Goal: Transaction & Acquisition: Book appointment/travel/reservation

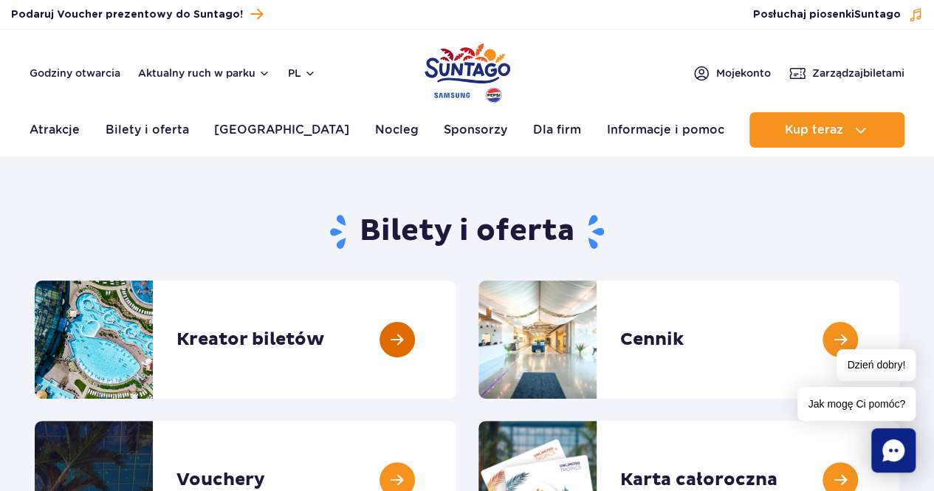
click at [456, 348] on link at bounding box center [456, 340] width 0 height 118
click at [456, 314] on link at bounding box center [456, 340] width 0 height 118
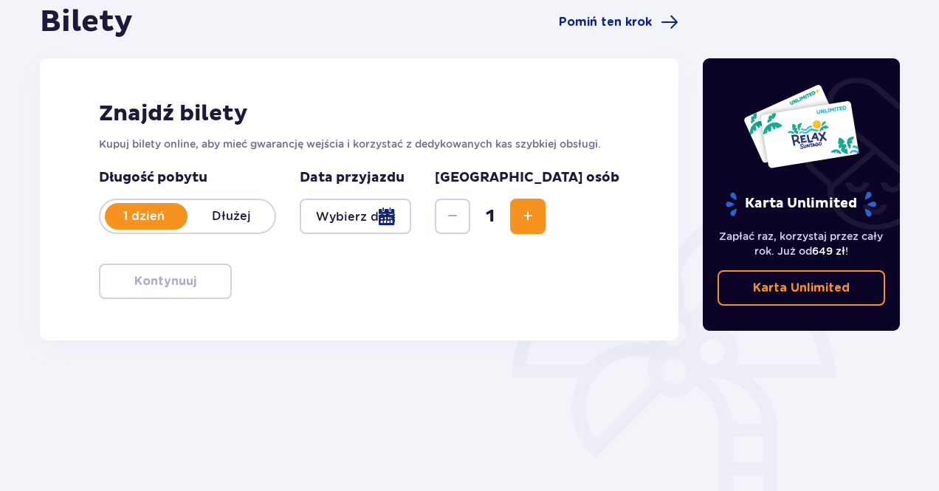
scroll to position [143, 0]
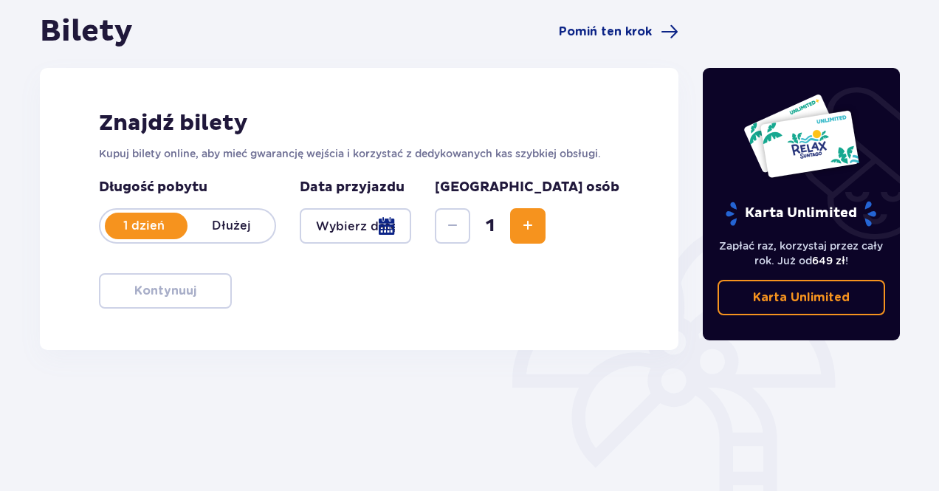
click at [411, 227] on div at bounding box center [356, 225] width 112 height 35
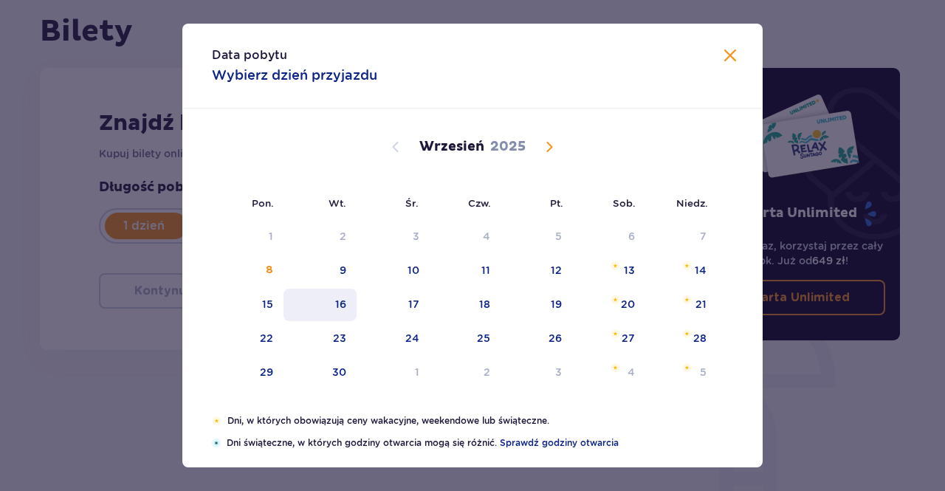
click at [340, 306] on div "16" at bounding box center [340, 304] width 11 height 15
type input "16.09.25"
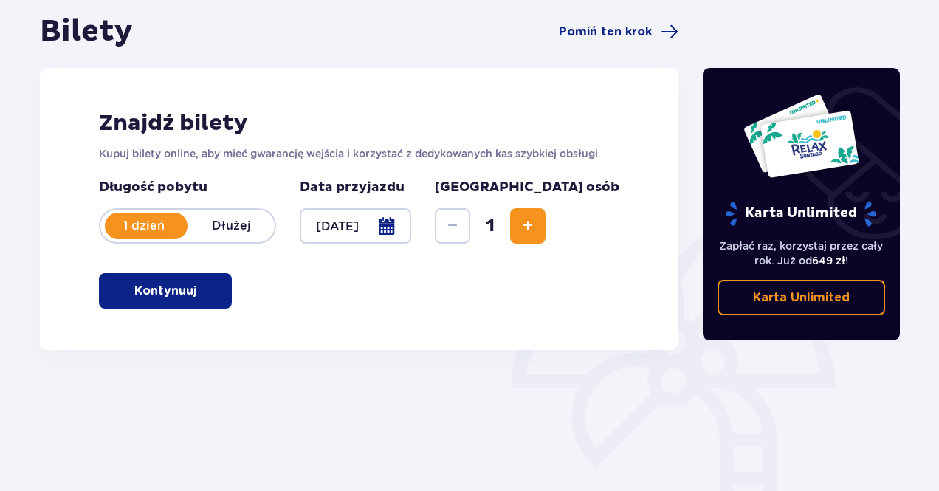
click at [537, 231] on span "Increase" at bounding box center [528, 226] width 18 height 18
click at [201, 293] on span "button" at bounding box center [200, 291] width 18 height 18
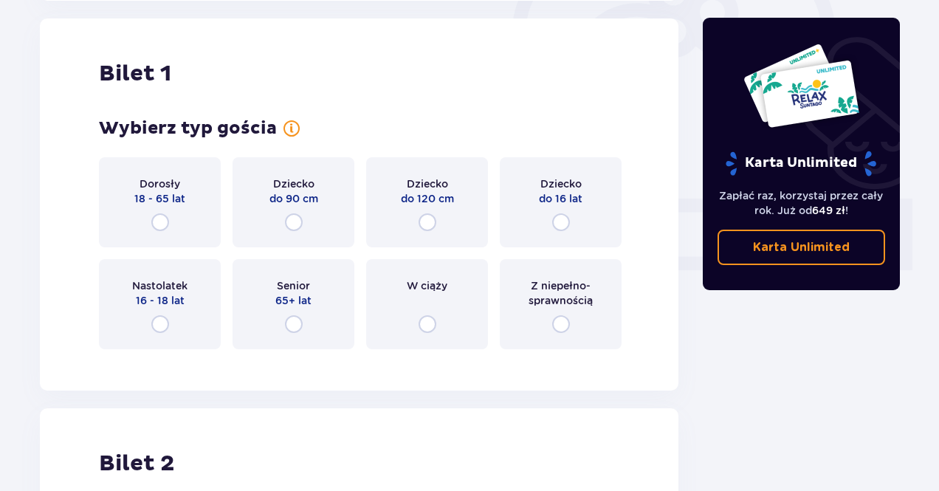
scroll to position [493, 0]
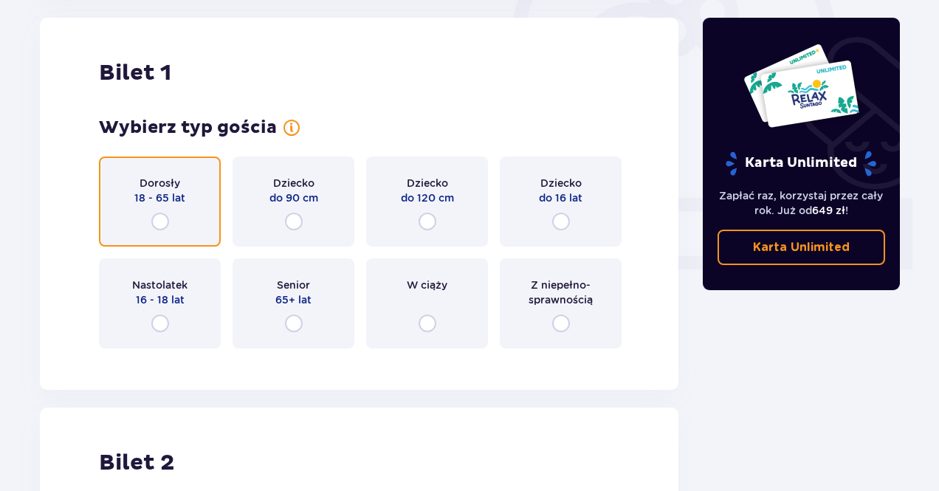
click at [157, 225] on input "radio" at bounding box center [160, 222] width 18 height 18
radio input "true"
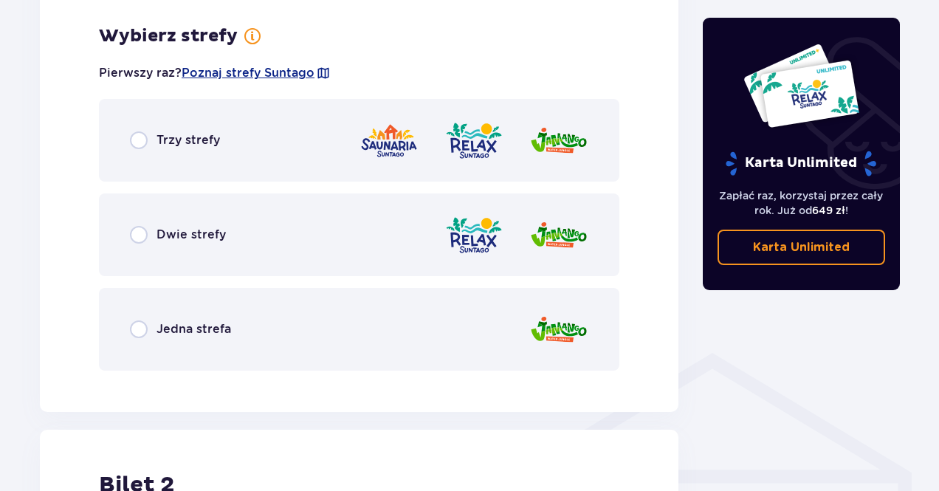
scroll to position [854, 0]
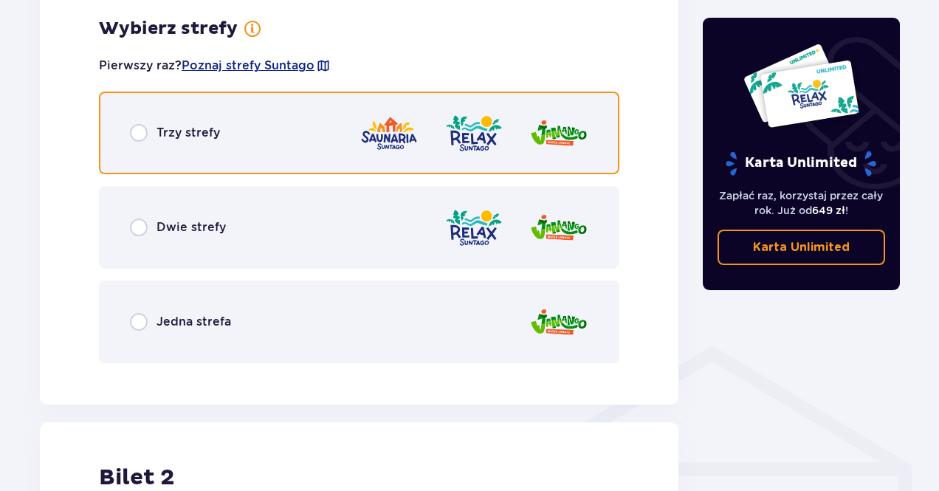
click at [142, 127] on input "radio" at bounding box center [139, 133] width 18 height 18
radio input "true"
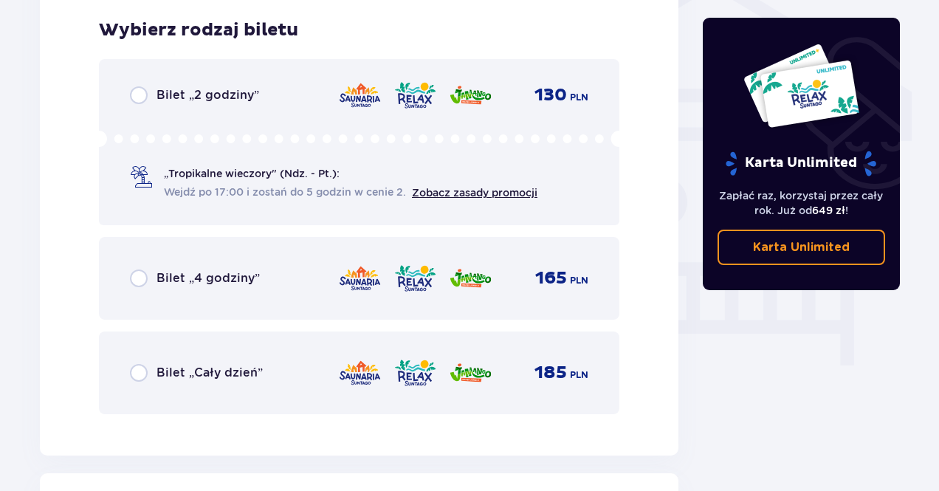
scroll to position [1229, 0]
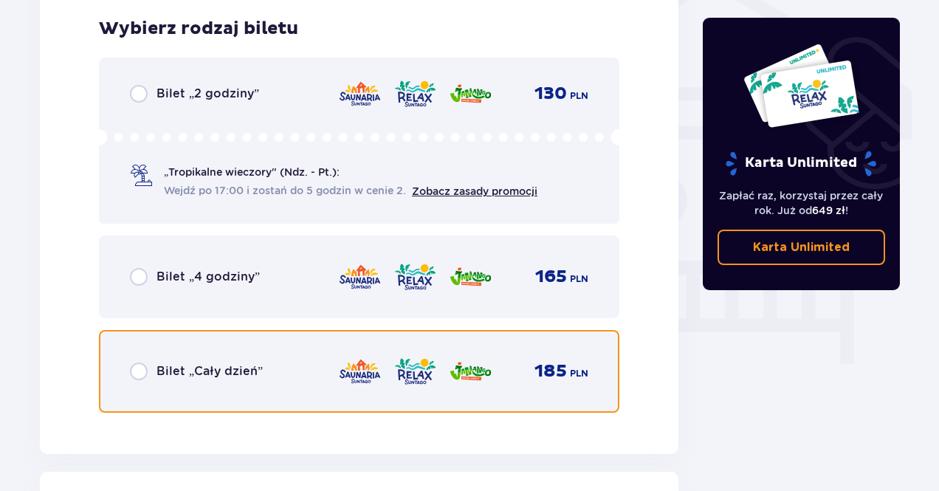
click at [132, 376] on input "radio" at bounding box center [139, 372] width 18 height 18
radio input "true"
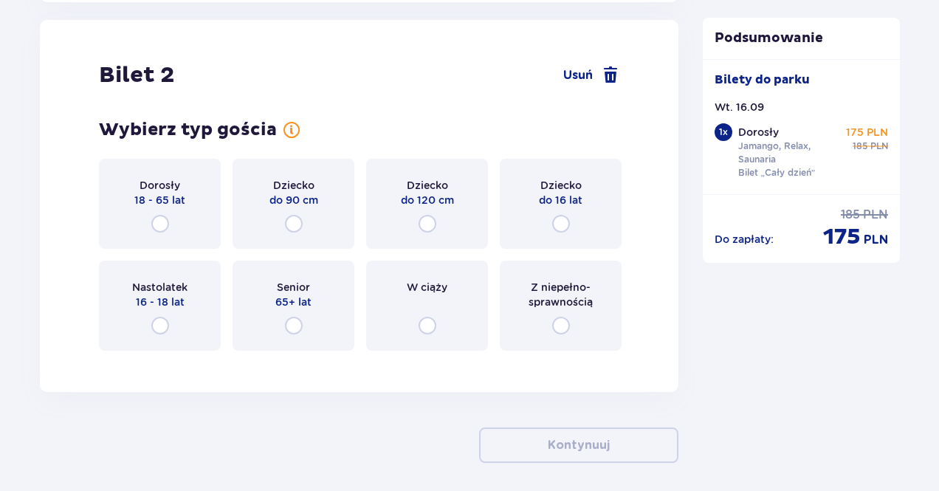
scroll to position [1683, 0]
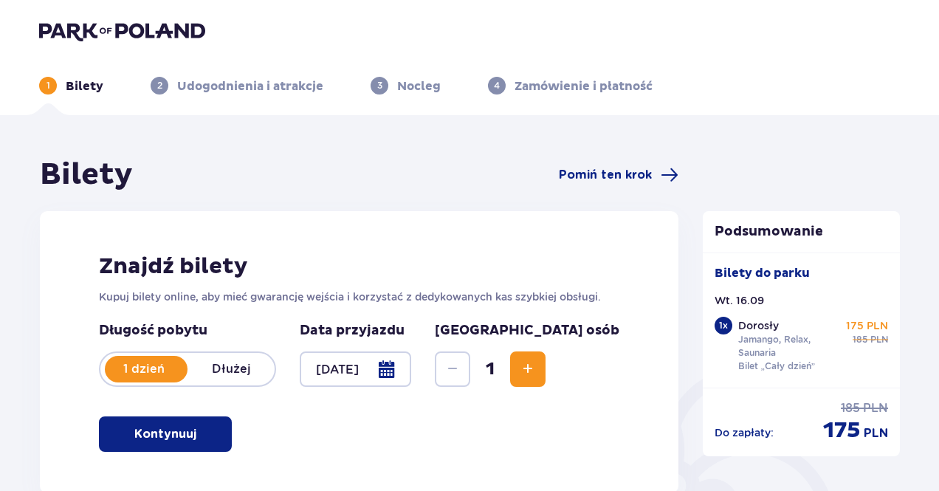
click at [546, 373] on button "Increase" at bounding box center [527, 369] width 35 height 35
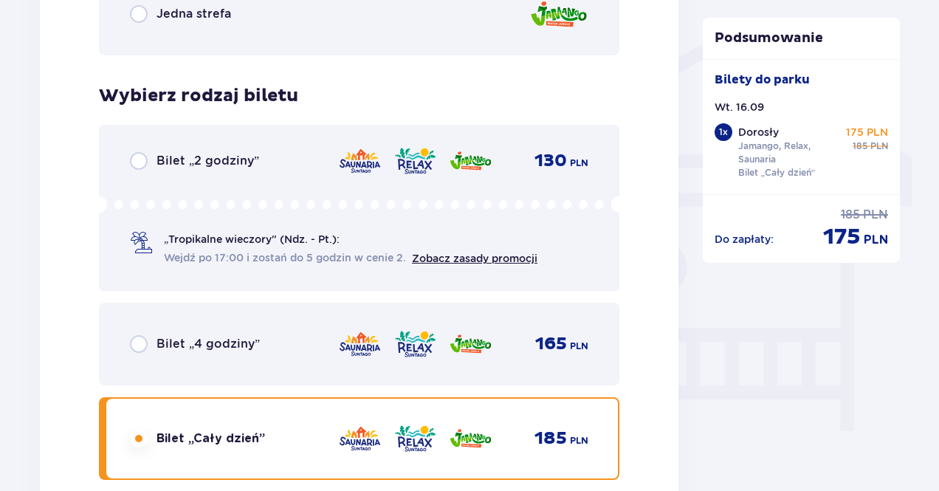
scroll to position [1153, 0]
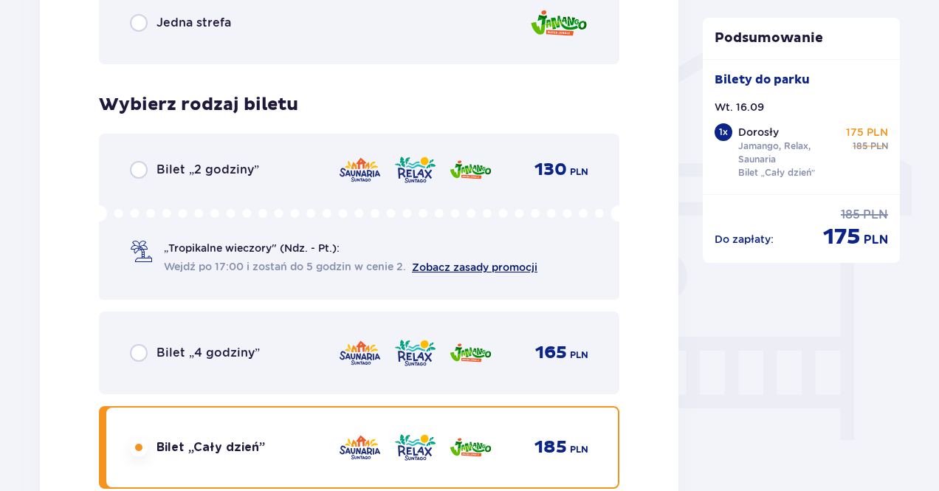
click at [486, 265] on link "Zobacz zasady promocji" at bounding box center [475, 267] width 126 height 12
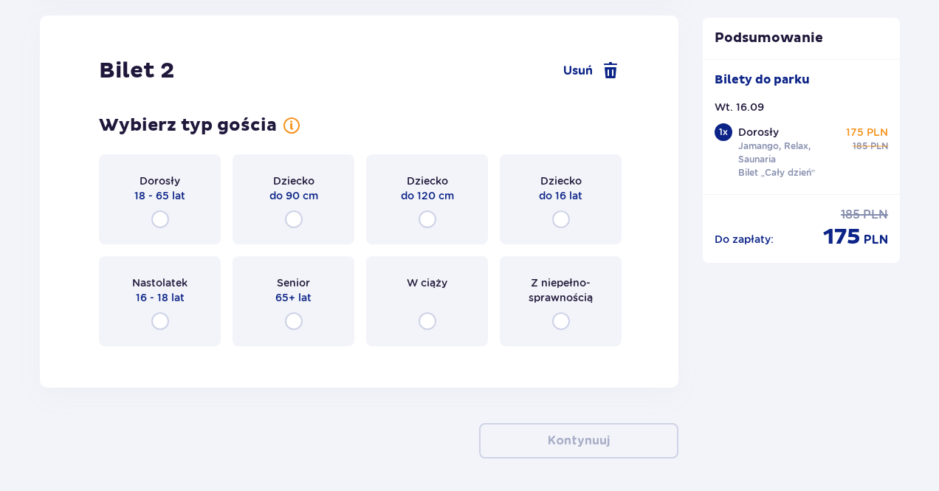
scroll to position [1705, 0]
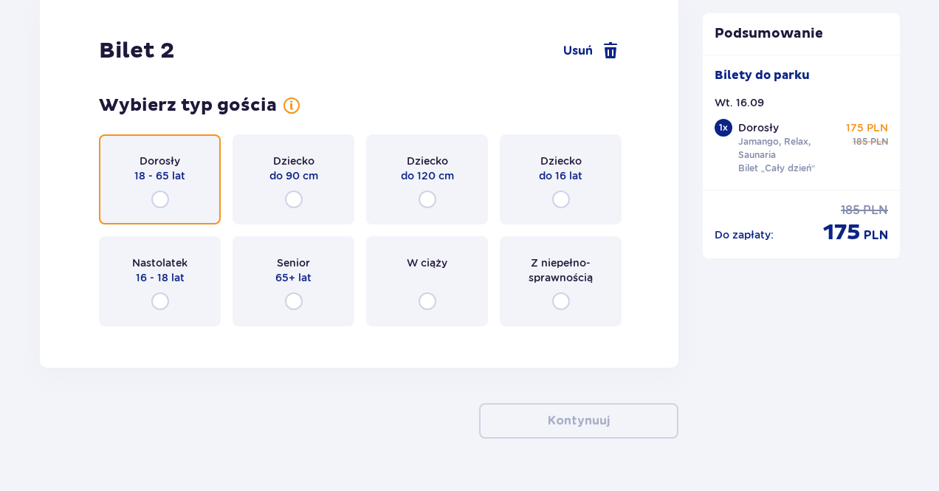
click at [158, 194] on input "radio" at bounding box center [160, 200] width 18 height 18
radio input "true"
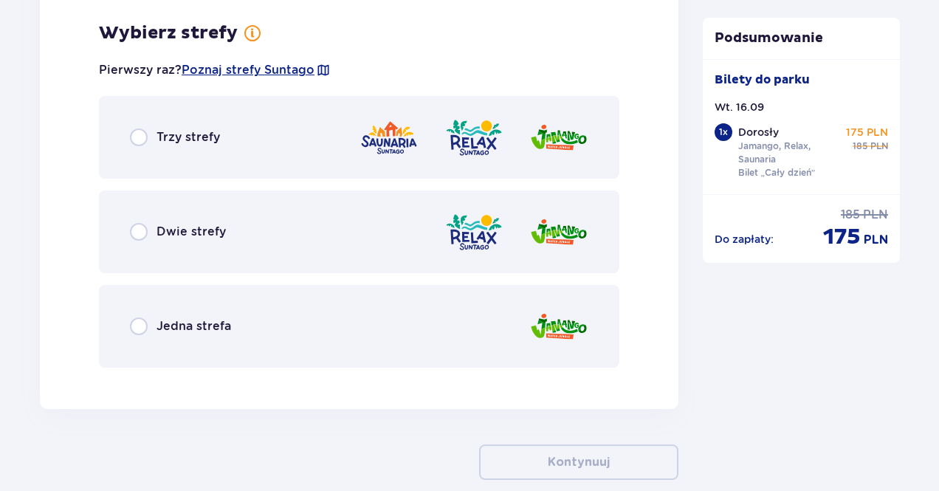
scroll to position [2044, 0]
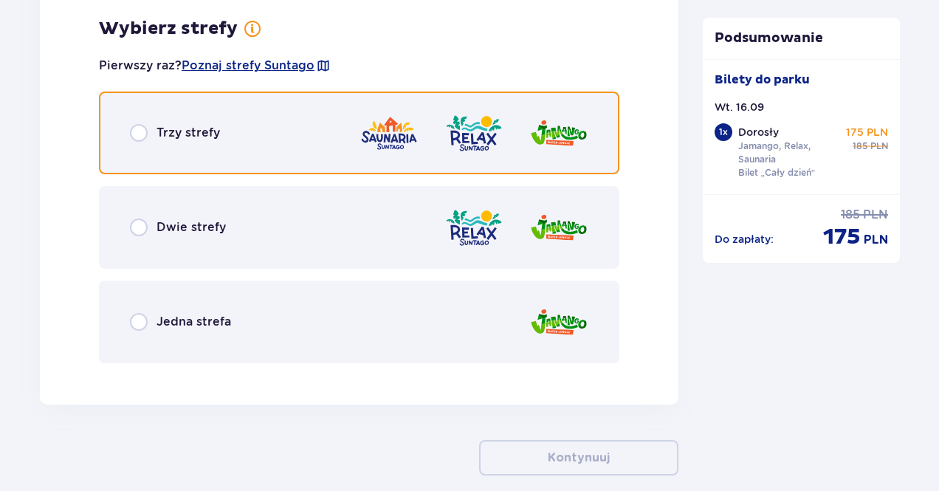
click at [142, 129] on input "radio" at bounding box center [139, 133] width 18 height 18
radio input "true"
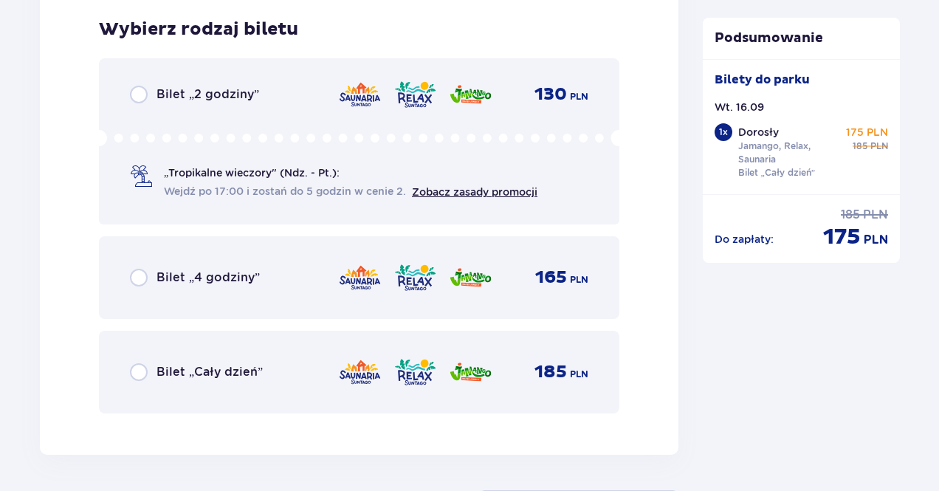
scroll to position [2419, 0]
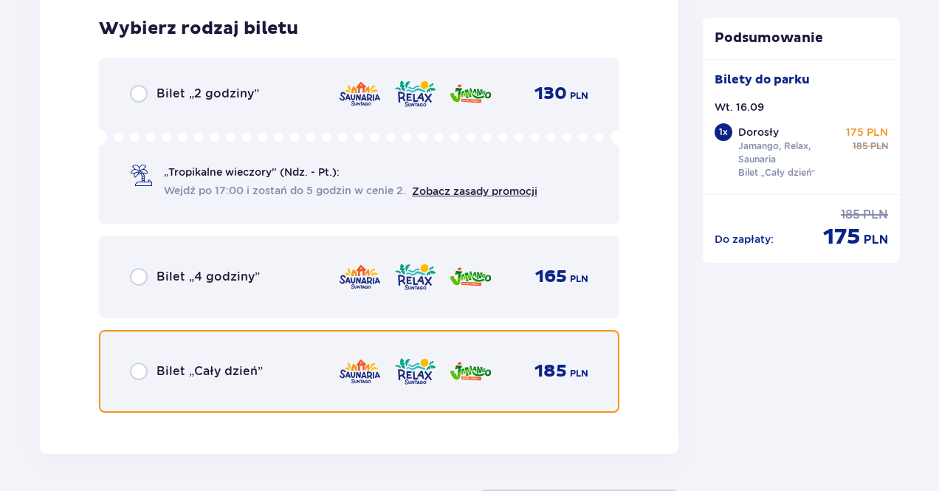
click at [136, 378] on input "radio" at bounding box center [139, 372] width 18 height 18
radio input "true"
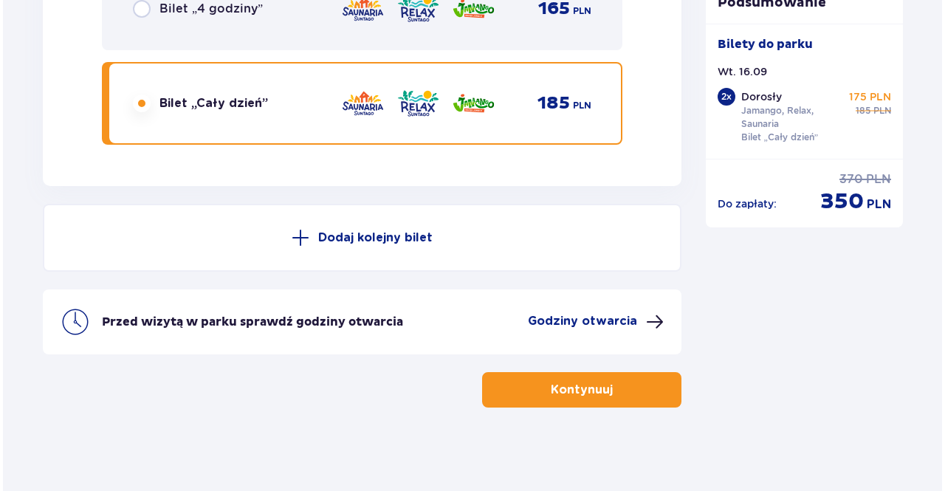
scroll to position [2691, 0]
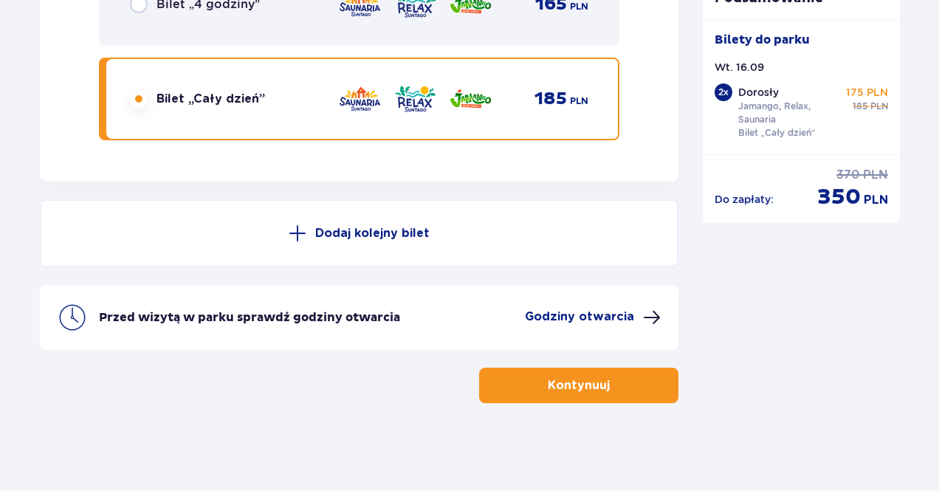
click at [576, 318] on p "Godziny otwarcia" at bounding box center [579, 317] width 109 height 16
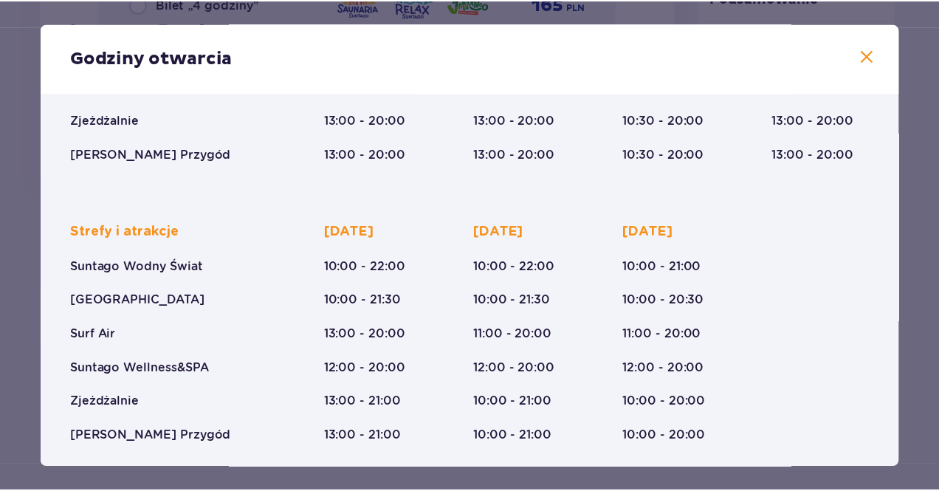
scroll to position [275, 0]
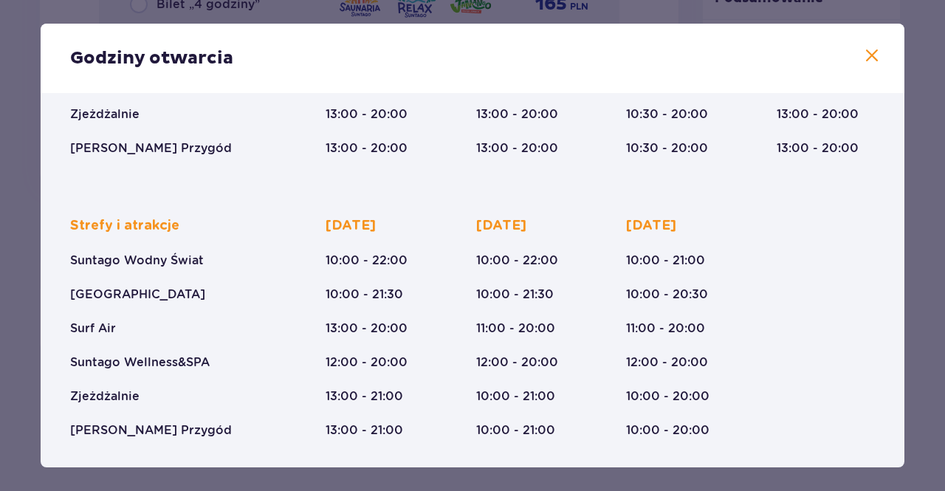
click at [869, 60] on span at bounding box center [872, 56] width 18 height 18
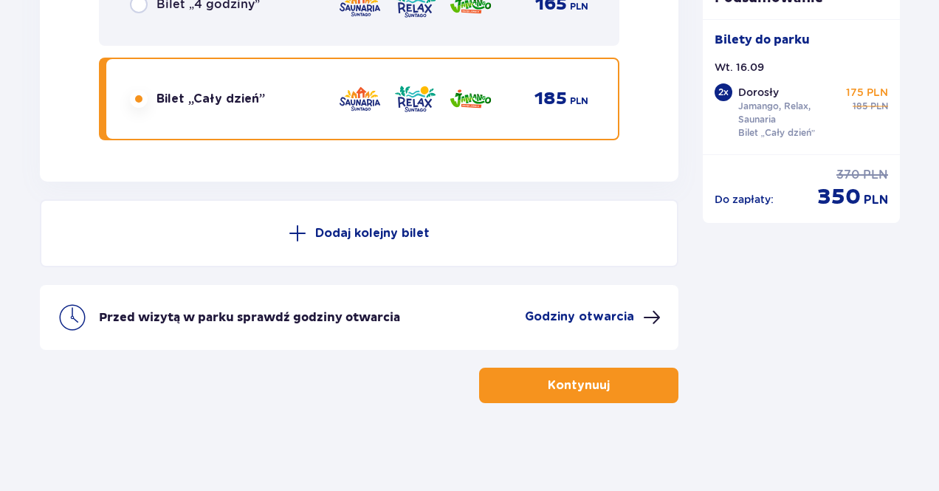
click at [638, 388] on button "Kontynuuj" at bounding box center [578, 385] width 199 height 35
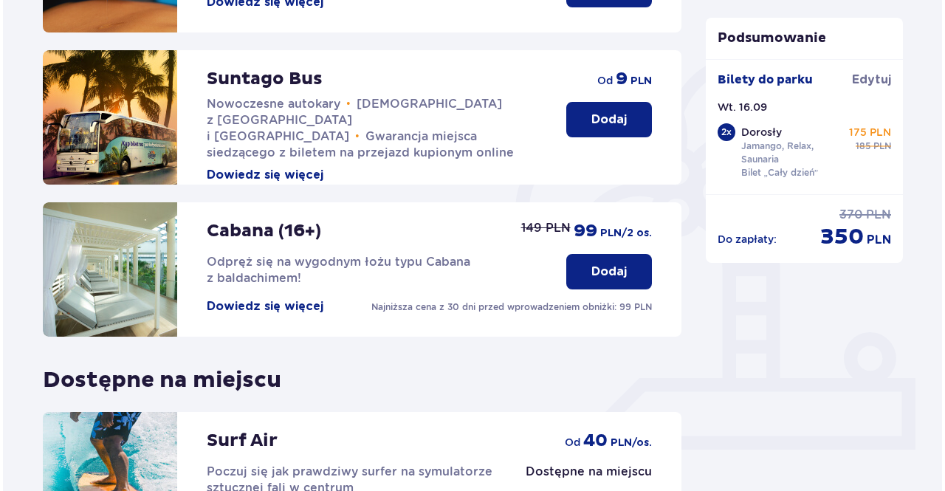
scroll to position [312, 0]
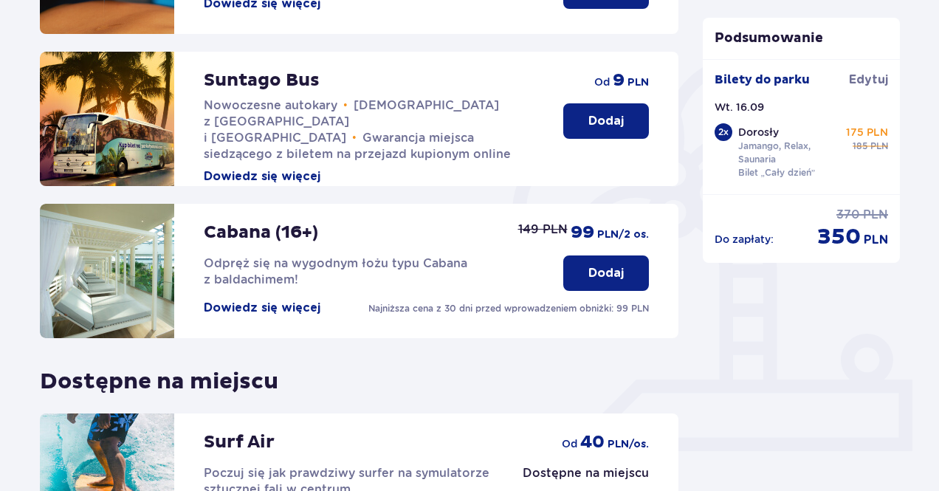
click at [292, 306] on button "Dowiedz się więcej" at bounding box center [262, 308] width 117 height 16
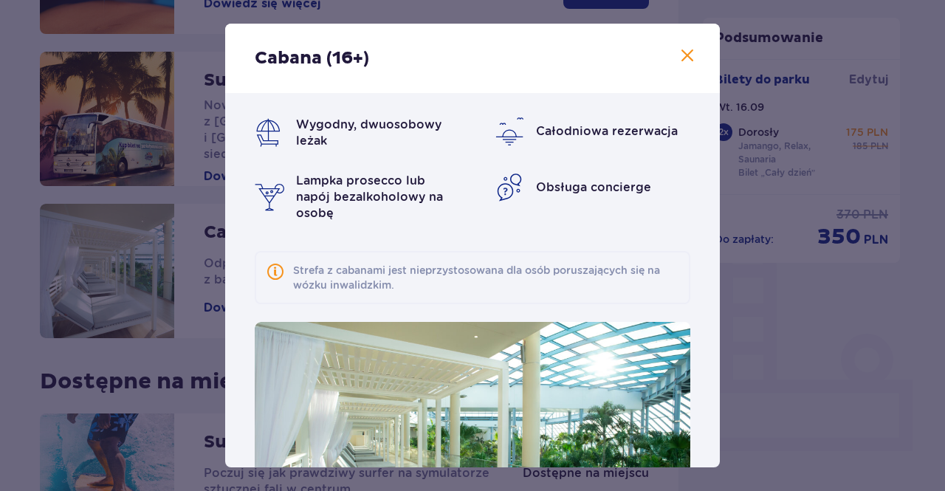
click at [682, 54] on span at bounding box center [688, 56] width 18 height 18
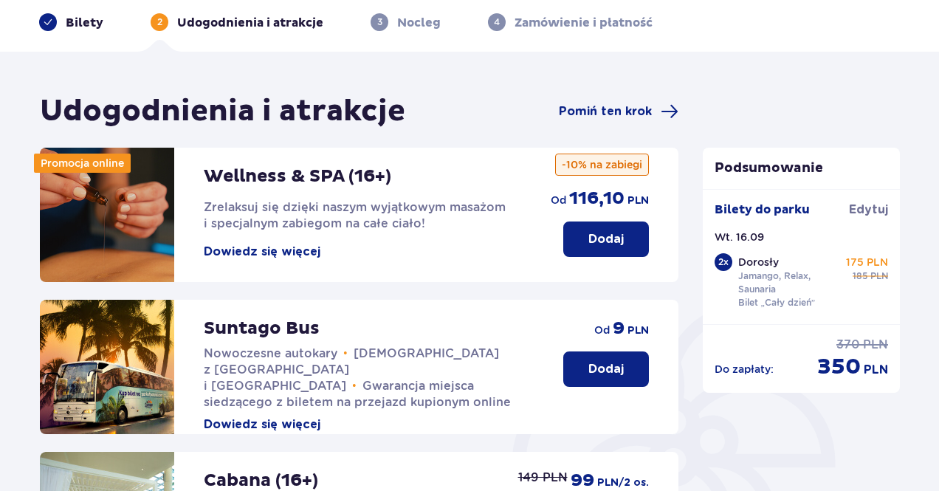
scroll to position [61, 0]
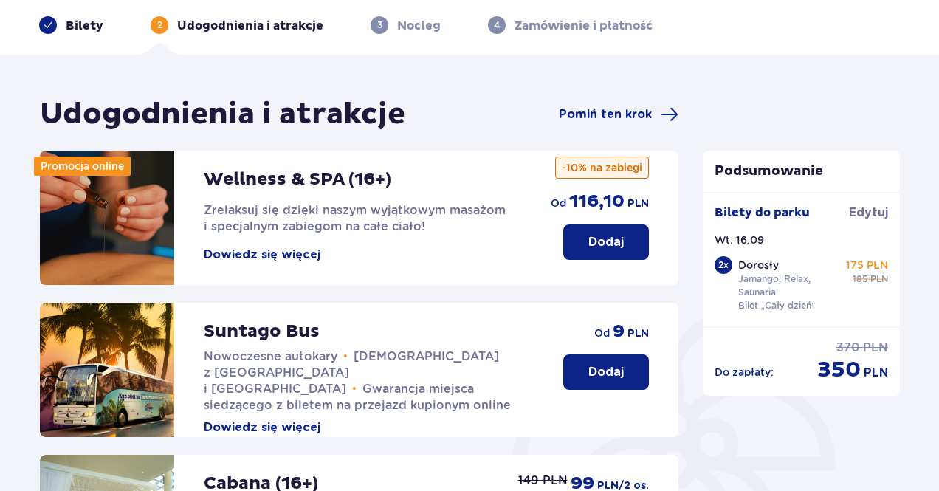
click at [280, 253] on button "Dowiedz się więcej" at bounding box center [262, 255] width 117 height 16
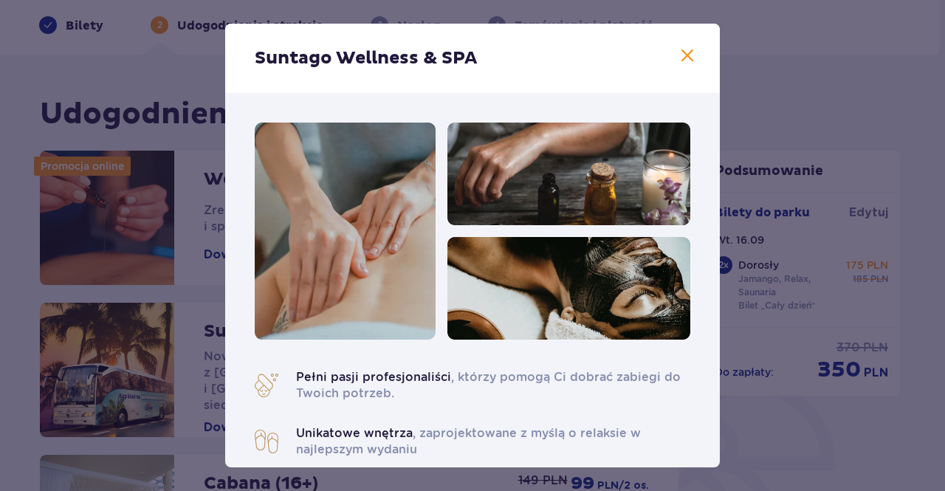
click at [681, 52] on span at bounding box center [688, 56] width 18 height 18
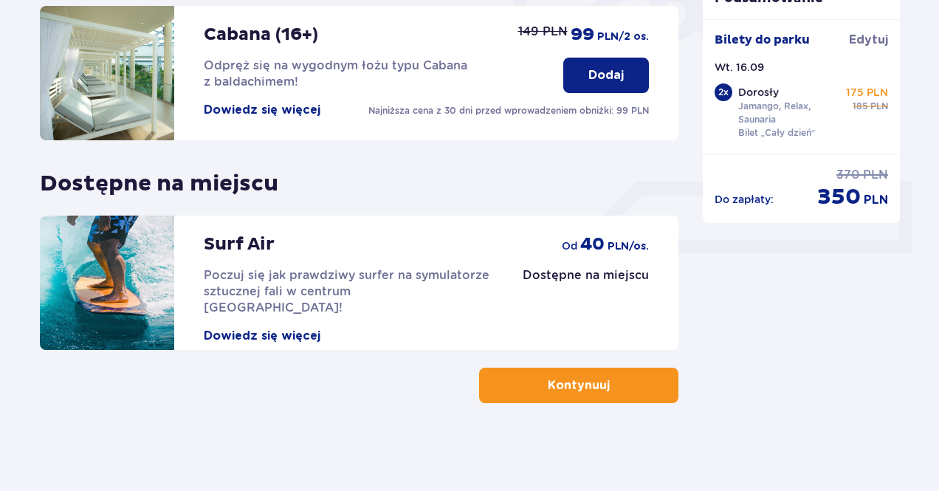
scroll to position [61, 0]
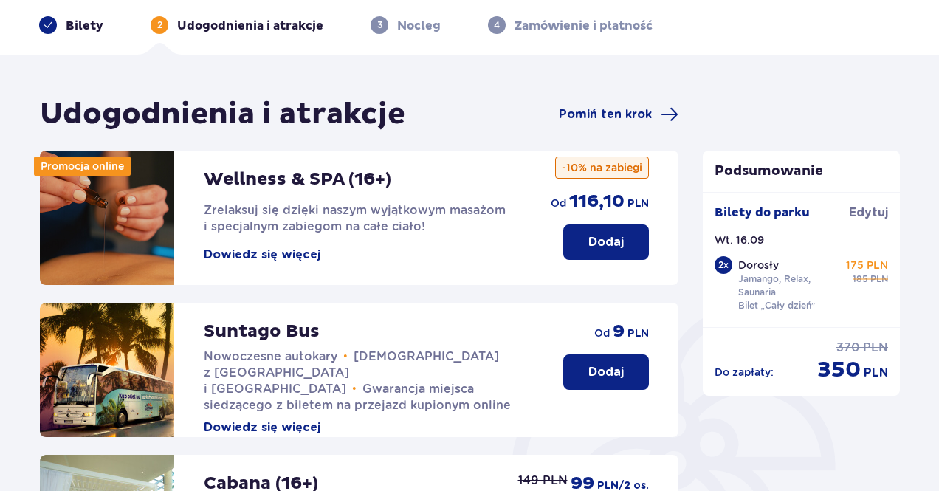
click at [591, 236] on p "Dodaj" at bounding box center [606, 242] width 35 height 16
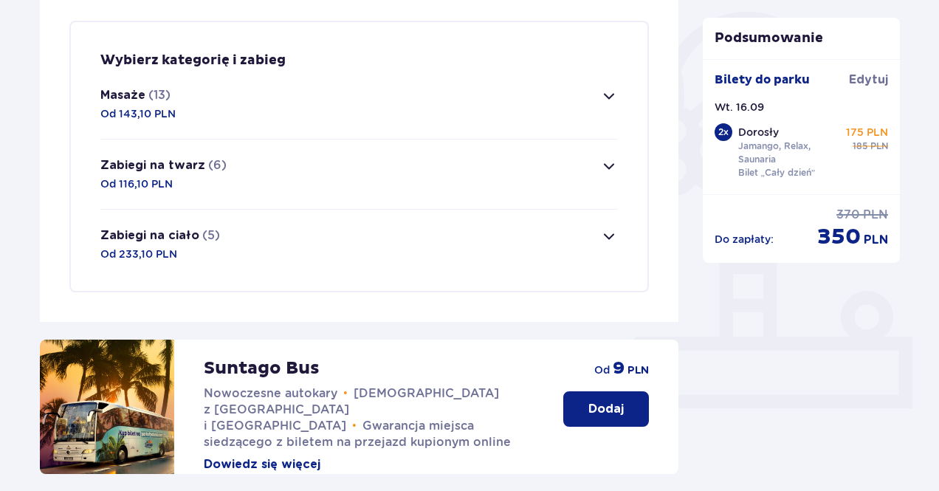
scroll to position [357, 0]
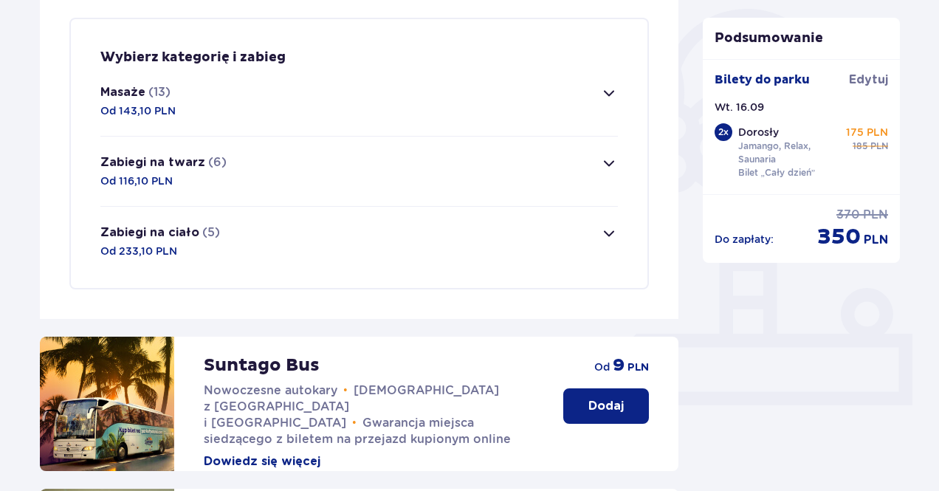
click at [611, 239] on span "button" at bounding box center [609, 234] width 18 height 18
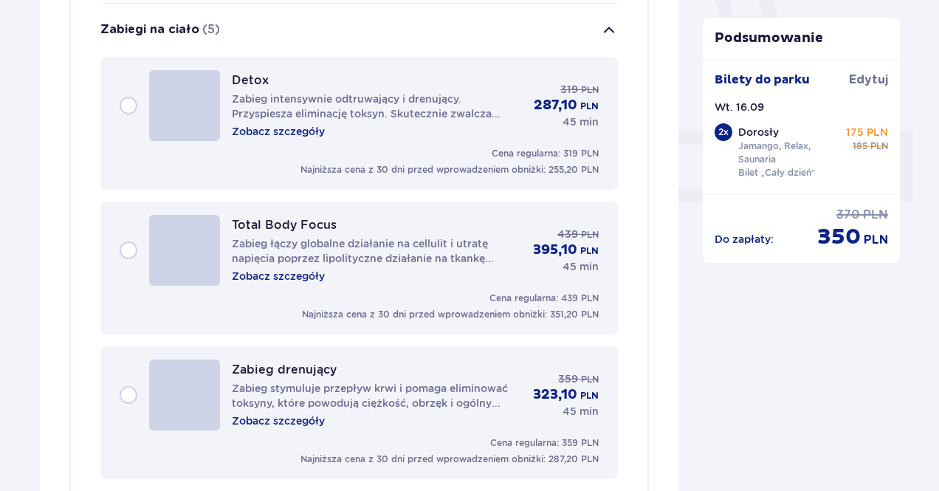
scroll to position [563, 0]
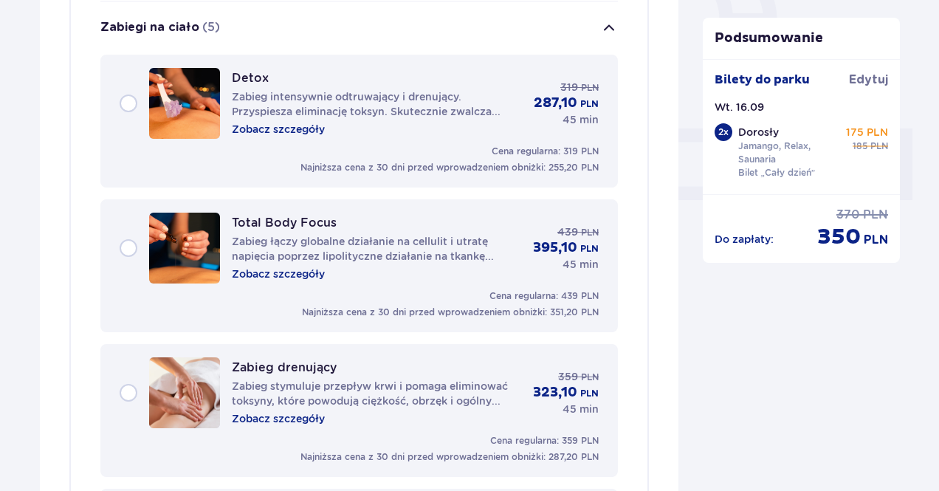
click at [606, 32] on span "button" at bounding box center [609, 28] width 18 height 18
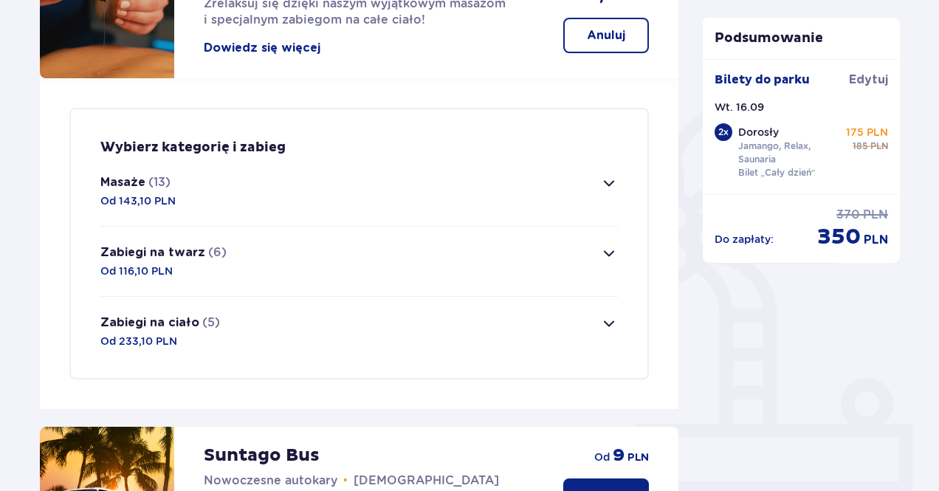
scroll to position [266, 0]
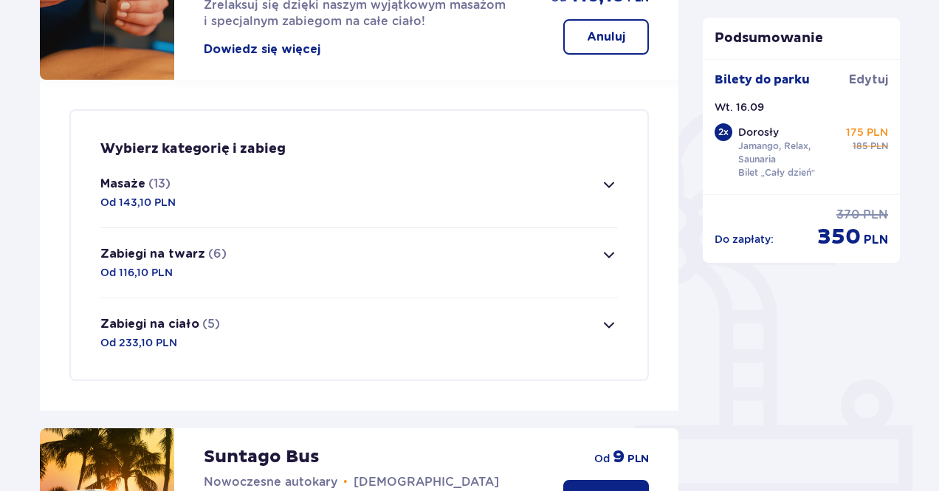
click at [609, 185] on span "button" at bounding box center [609, 185] width 18 height 18
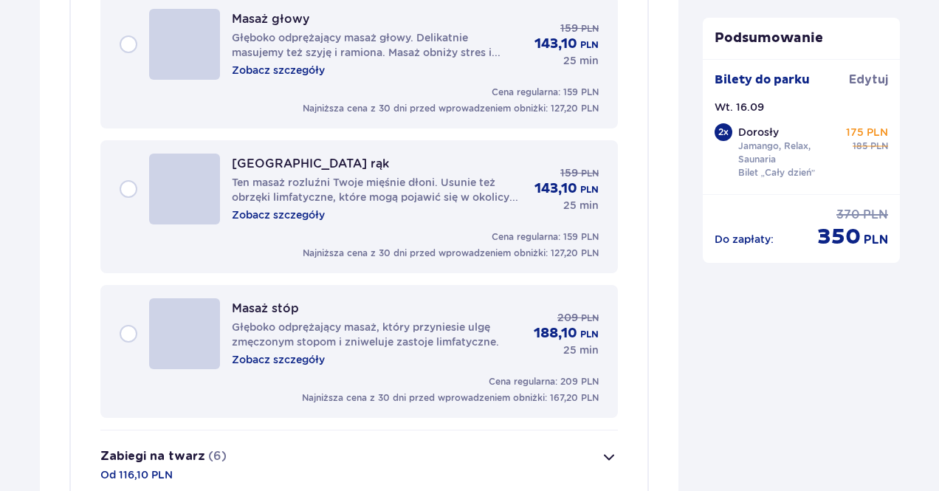
scroll to position [1945, 0]
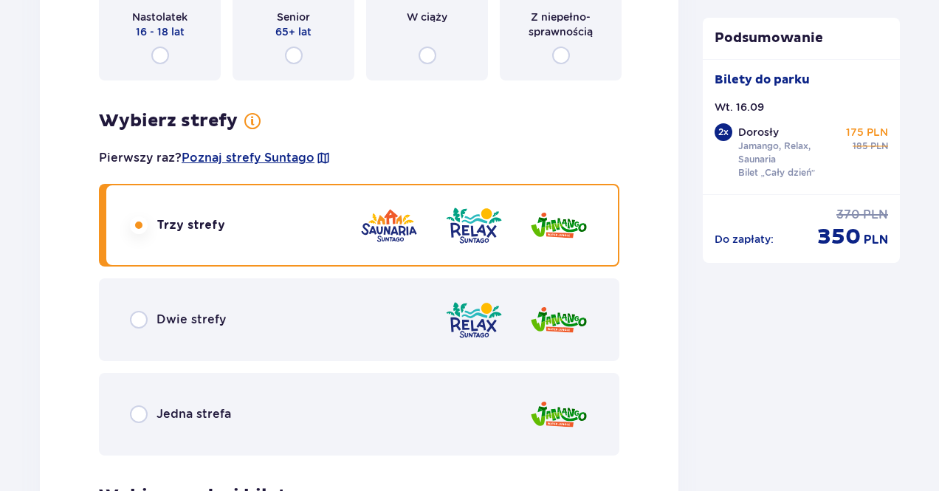
scroll to position [2691, 0]
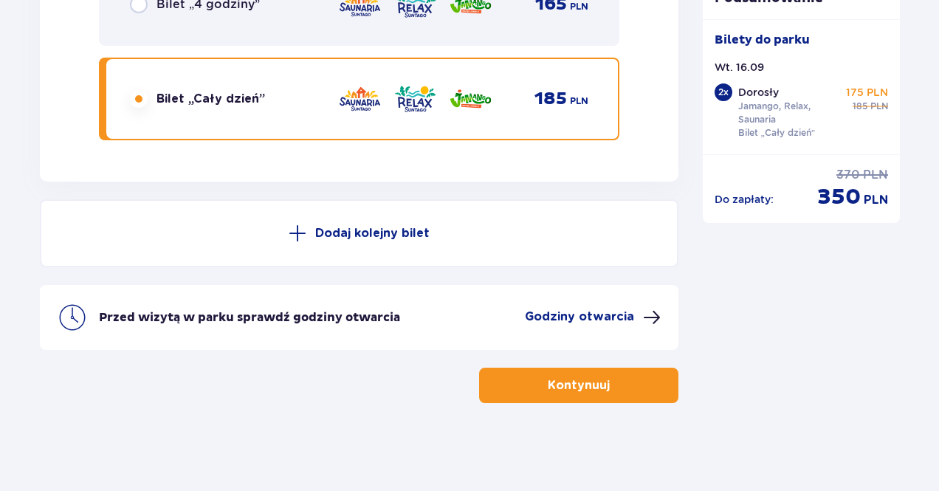
click at [532, 391] on button "Kontynuuj" at bounding box center [578, 385] width 199 height 35
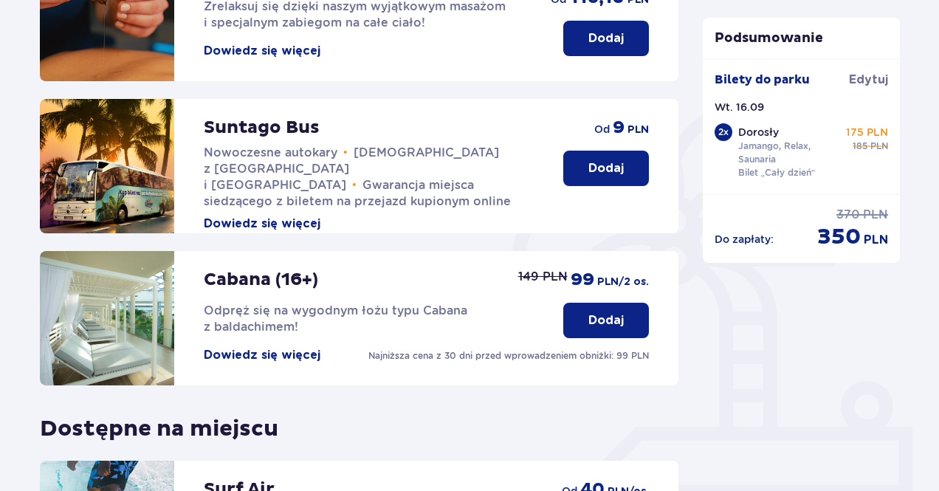
scroll to position [272, 0]
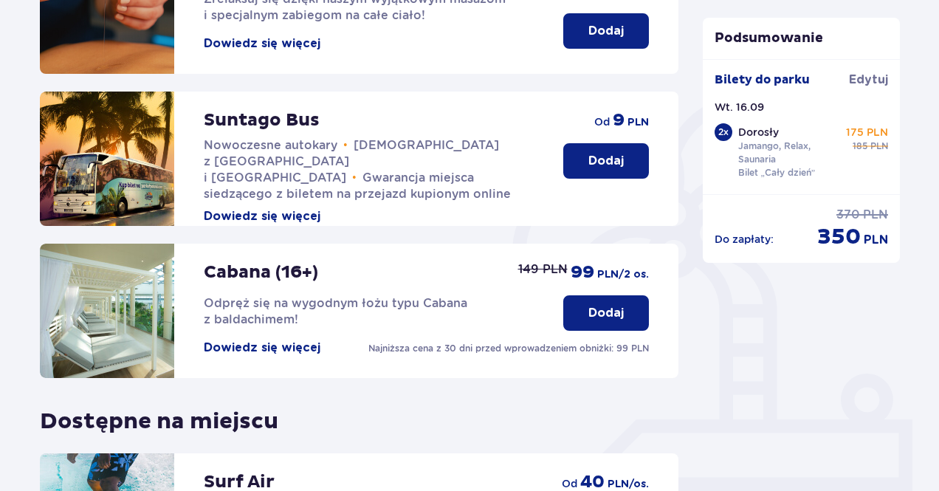
click at [628, 325] on button "Dodaj" at bounding box center [607, 312] width 86 height 35
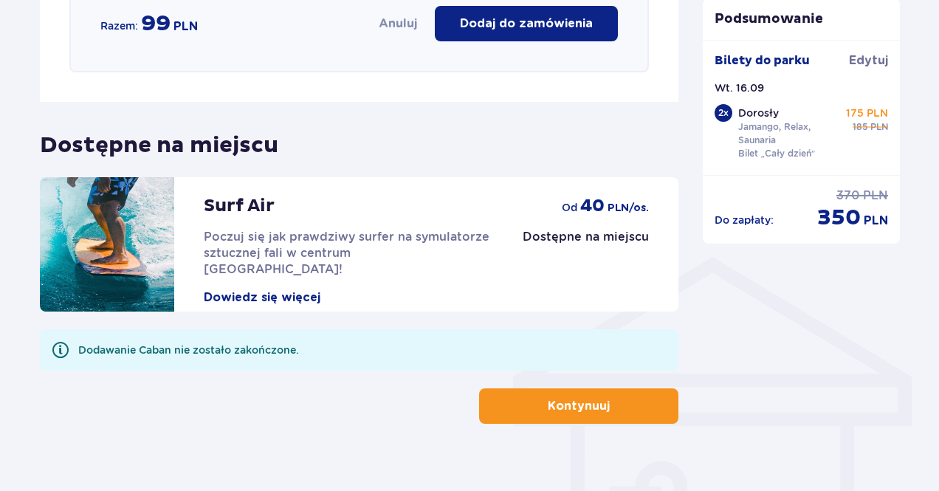
scroll to position [945, 0]
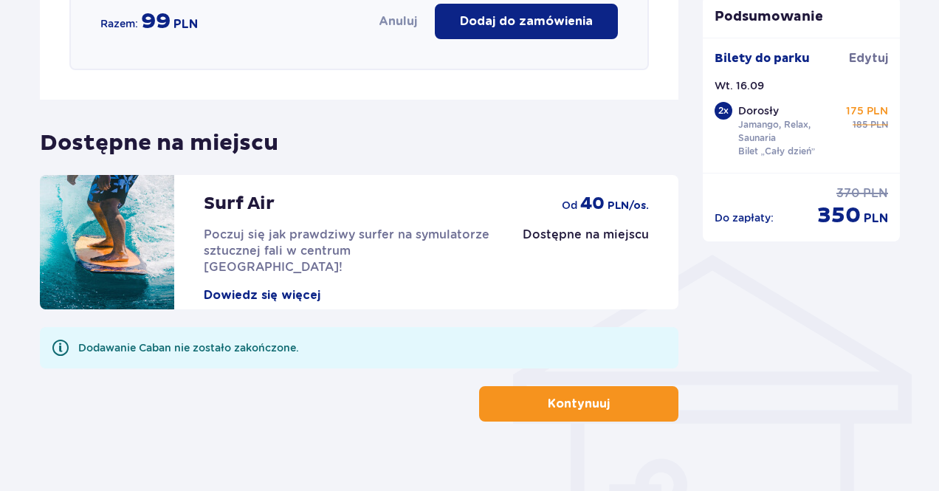
click at [253, 287] on button "Dowiedz się więcej" at bounding box center [262, 295] width 117 height 16
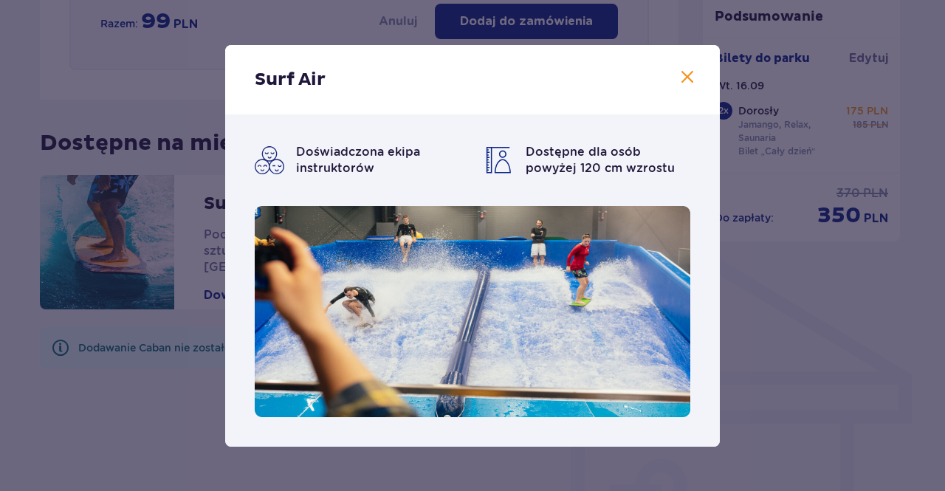
click at [685, 78] on span at bounding box center [688, 78] width 18 height 18
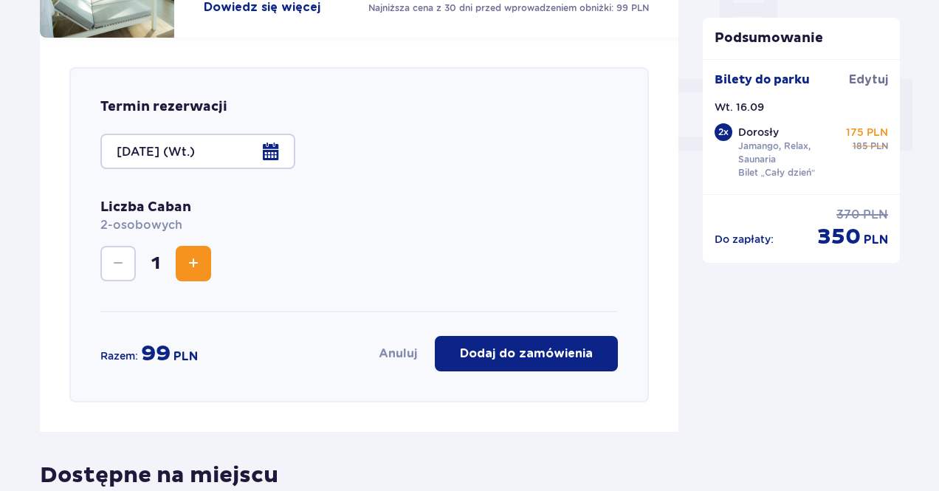
scroll to position [585, 0]
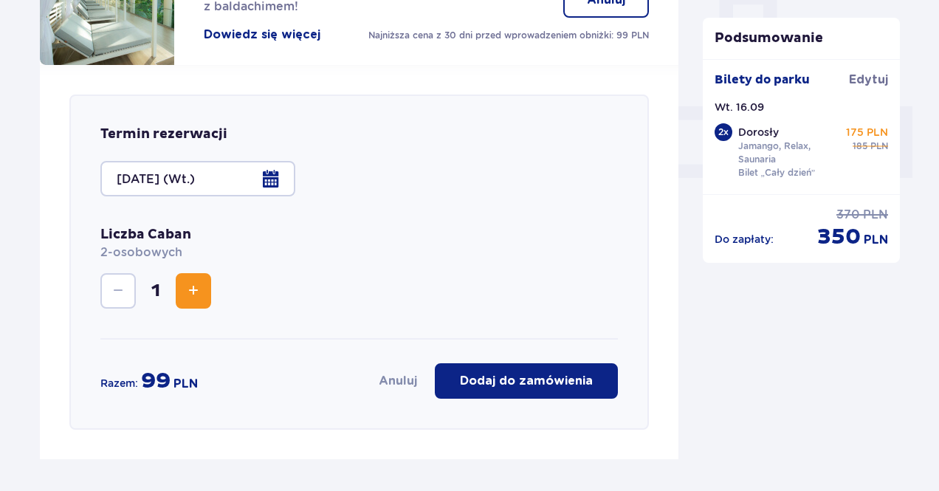
click at [535, 369] on button "Dodaj do zamówienia" at bounding box center [526, 380] width 183 height 35
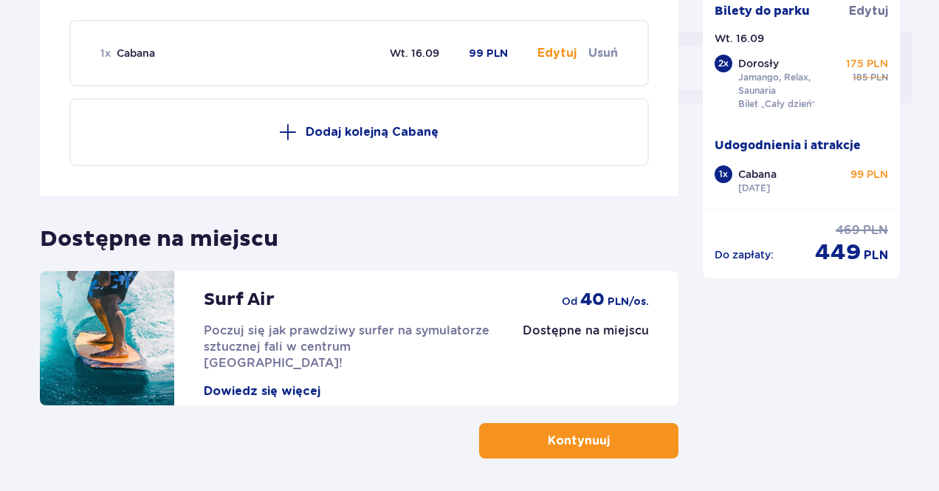
scroll to position [662, 0]
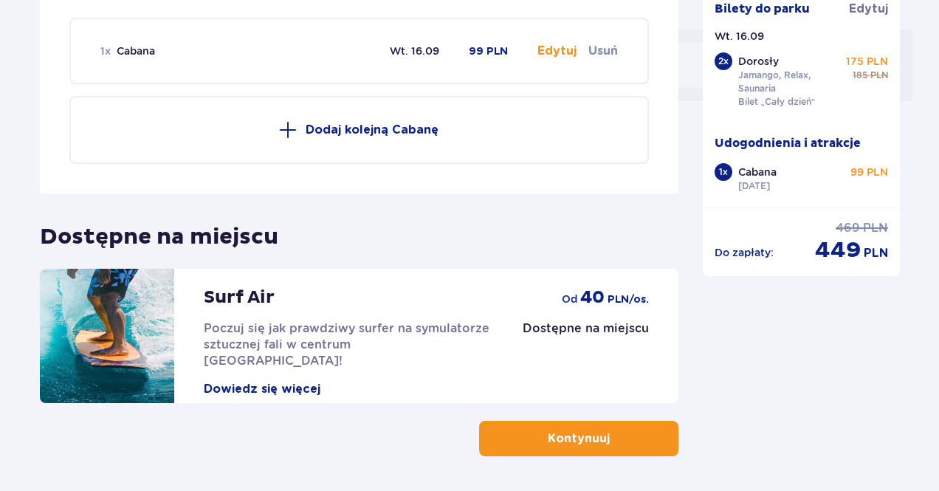
click at [604, 434] on span "button" at bounding box center [613, 439] width 18 height 18
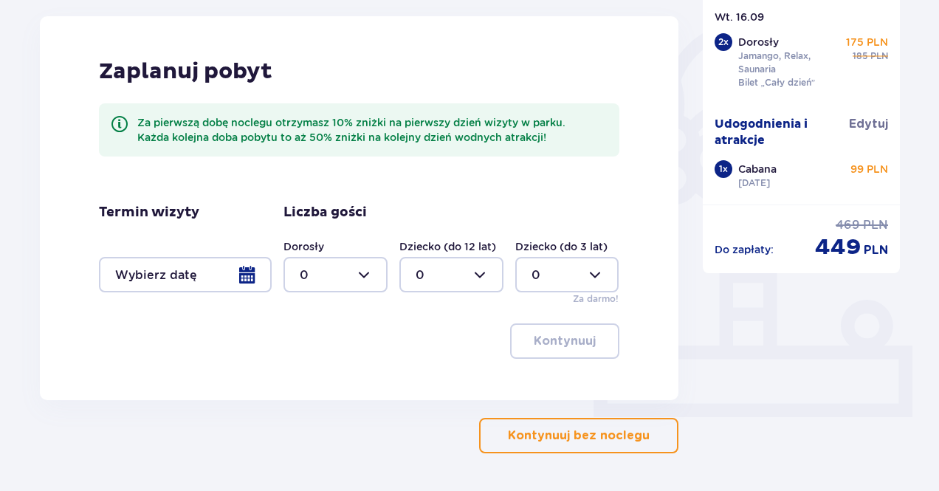
scroll to position [347, 0]
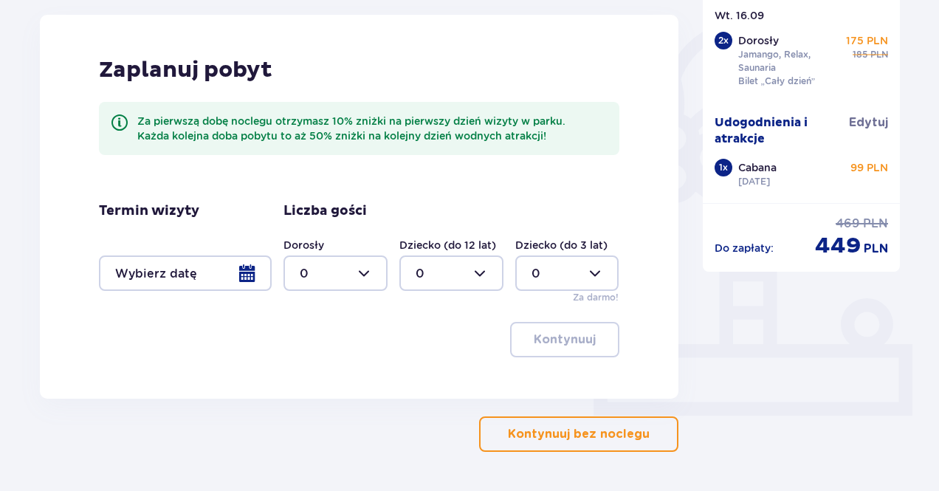
click at [354, 261] on div at bounding box center [336, 273] width 104 height 35
click at [318, 379] on div "2" at bounding box center [336, 380] width 72 height 16
type input "2"
click at [222, 268] on div at bounding box center [185, 273] width 173 height 35
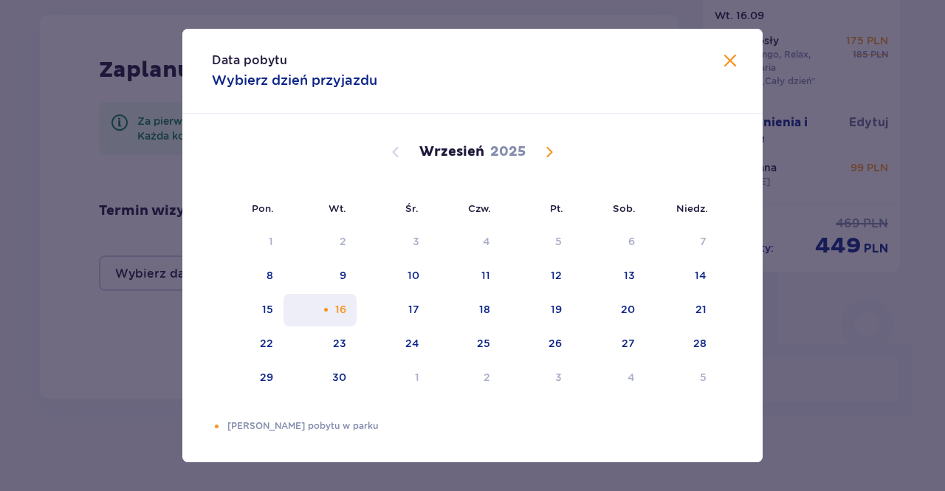
click at [285, 313] on div "16" at bounding box center [320, 310] width 73 height 32
click at [397, 315] on div "17" at bounding box center [393, 310] width 73 height 32
type input "16.09.25 - 17.09.25"
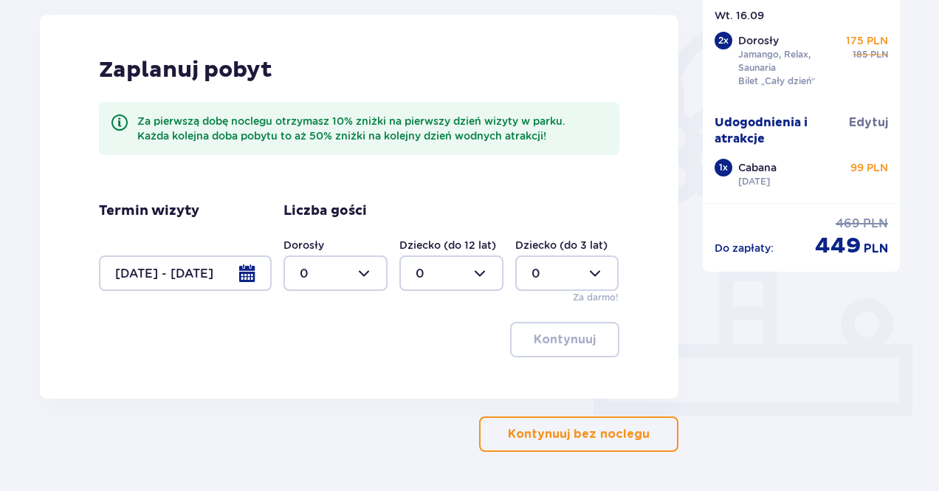
click at [369, 270] on div at bounding box center [336, 273] width 104 height 35
click at [315, 379] on div "2" at bounding box center [336, 380] width 72 height 16
type input "2"
click at [546, 343] on p "Kontynuuj" at bounding box center [565, 340] width 62 height 16
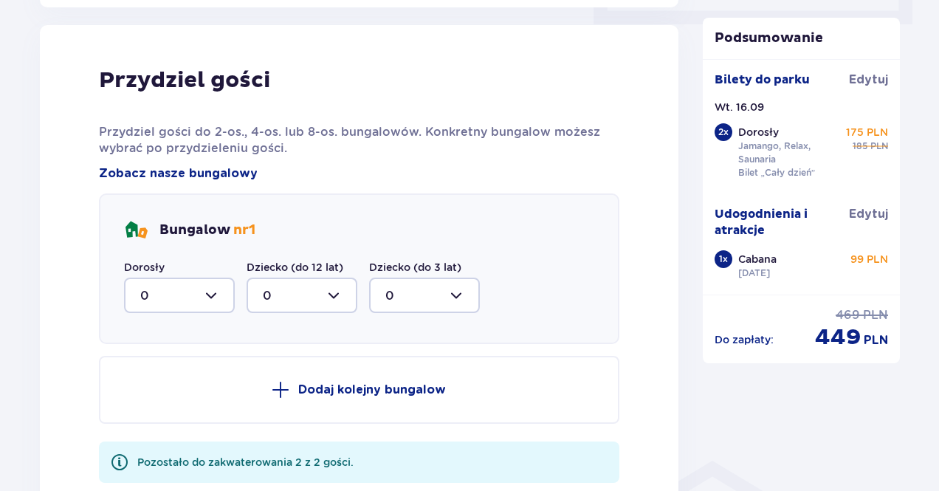
scroll to position [746, 0]
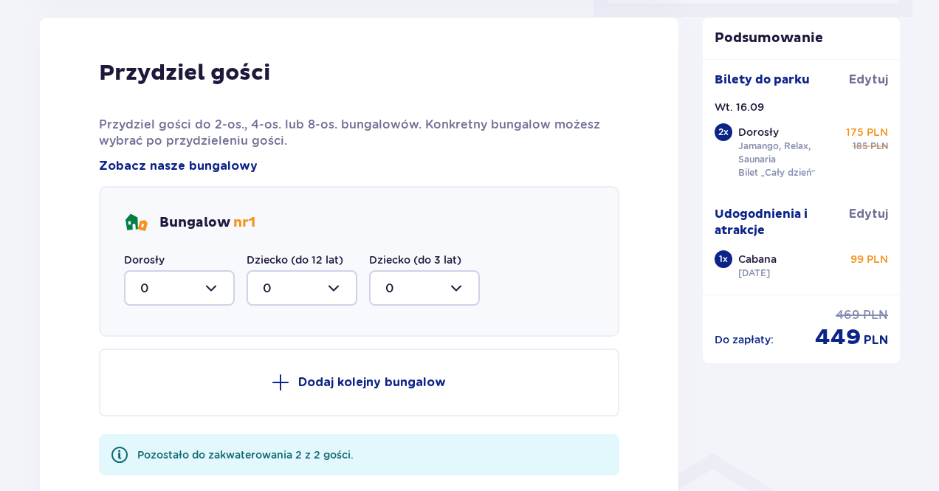
click at [189, 287] on div at bounding box center [179, 287] width 111 height 35
click at [143, 395] on p "2" at bounding box center [143, 395] width 7 height 16
type input "2"
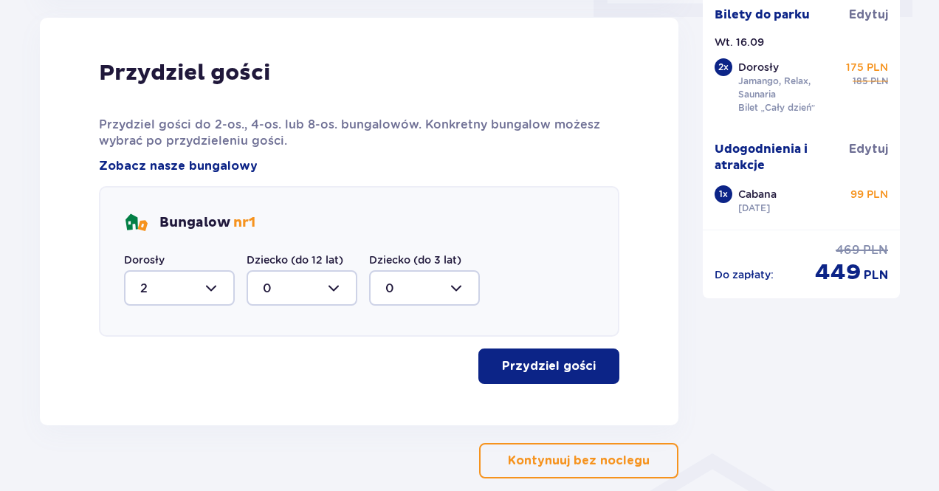
click at [555, 371] on p "Przydziel gości" at bounding box center [549, 366] width 94 height 16
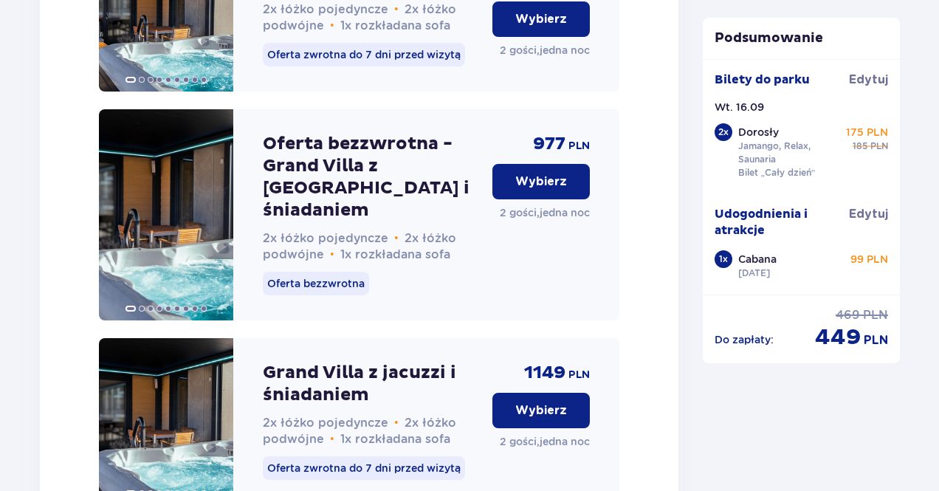
scroll to position [3128, 0]
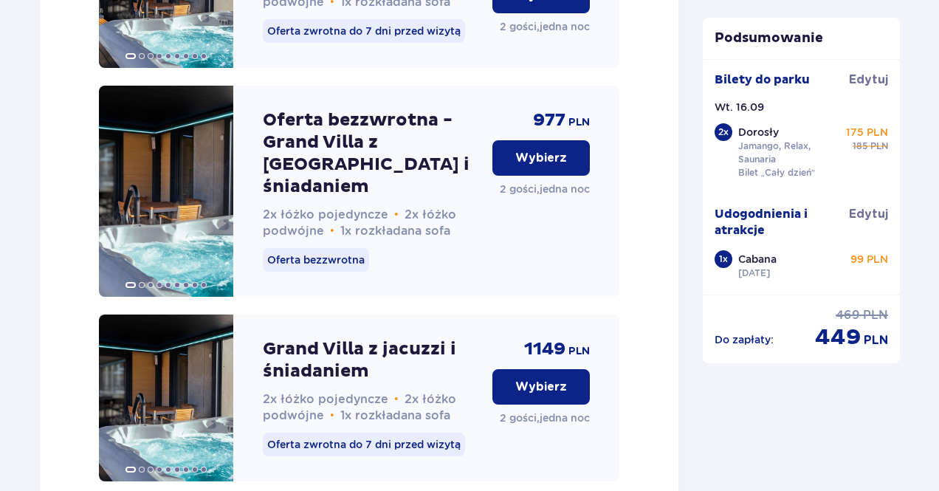
click at [532, 176] on button "Wybierz" at bounding box center [541, 157] width 97 height 35
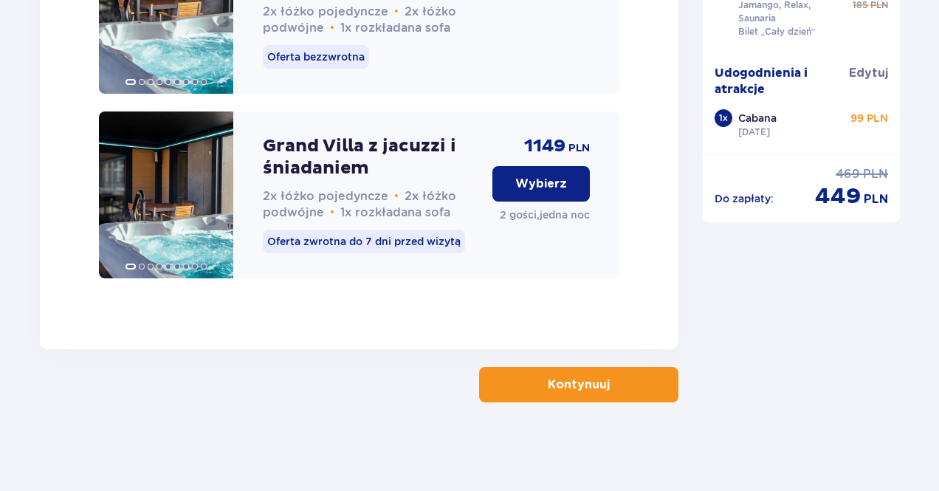
scroll to position [3340, 0]
click at [570, 376] on button "Kontynuuj" at bounding box center [578, 384] width 199 height 35
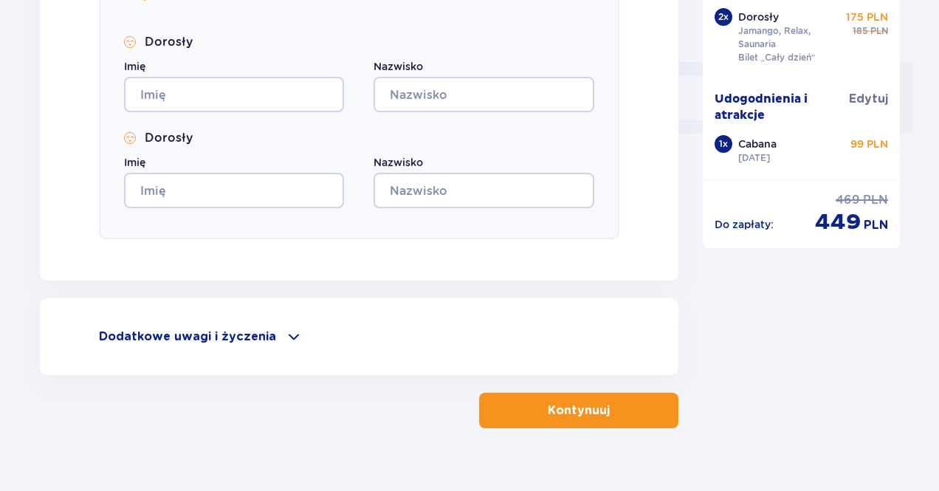
scroll to position [654, 0]
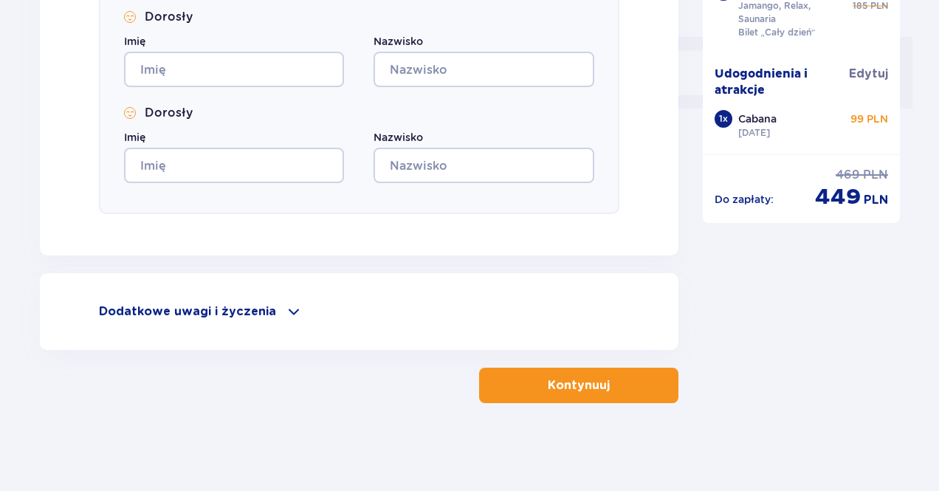
click at [294, 309] on span at bounding box center [294, 312] width 18 height 18
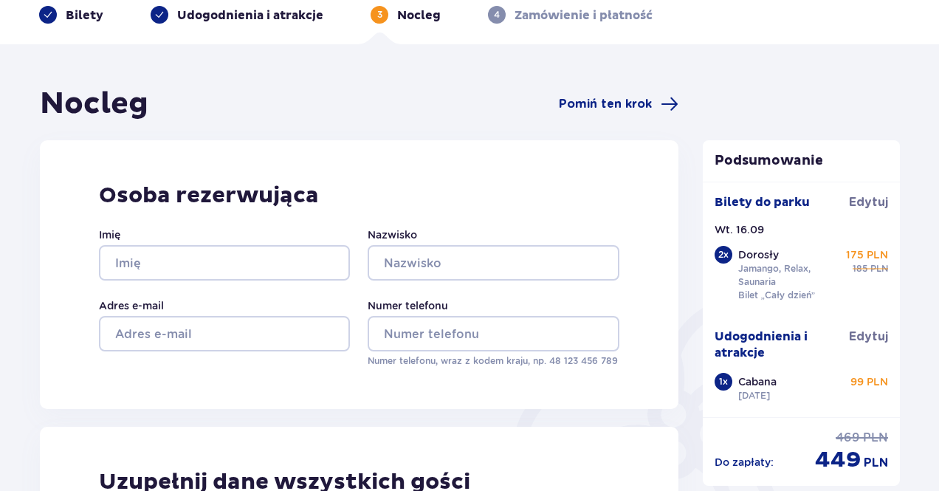
scroll to position [0, 0]
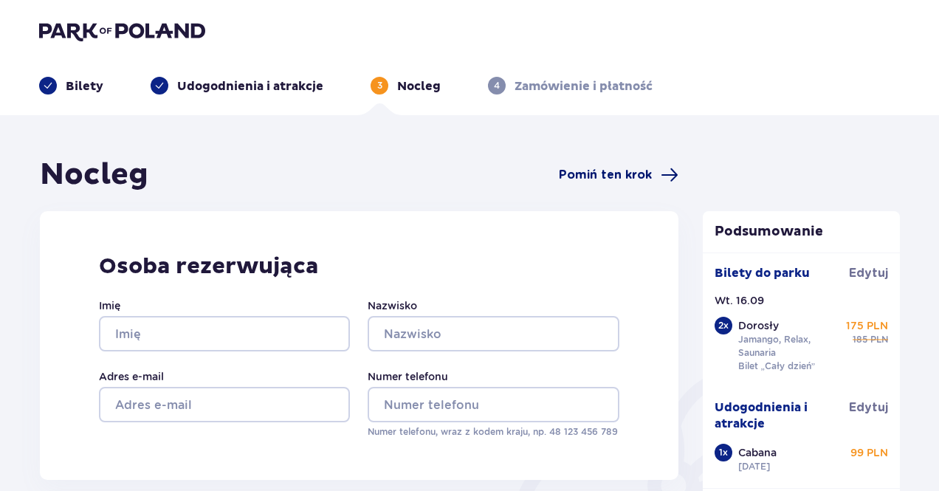
click at [623, 169] on span "Pomiń ten krok" at bounding box center [605, 175] width 93 height 16
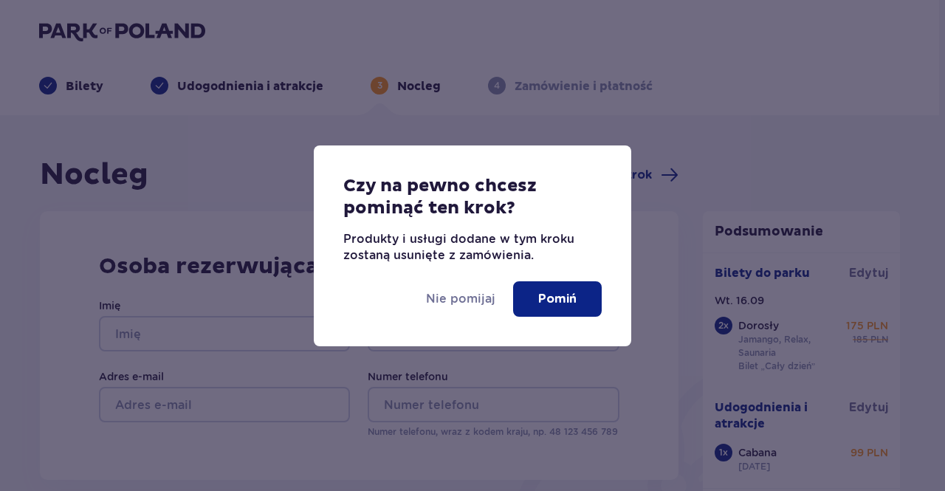
click at [547, 303] on p "Pomiń" at bounding box center [557, 299] width 38 height 16
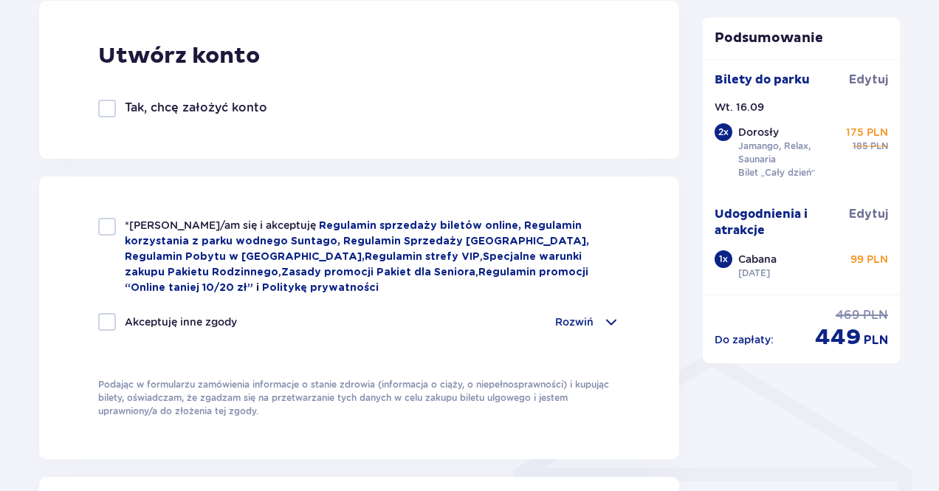
scroll to position [821, 0]
